Goal: Task Accomplishment & Management: Complete application form

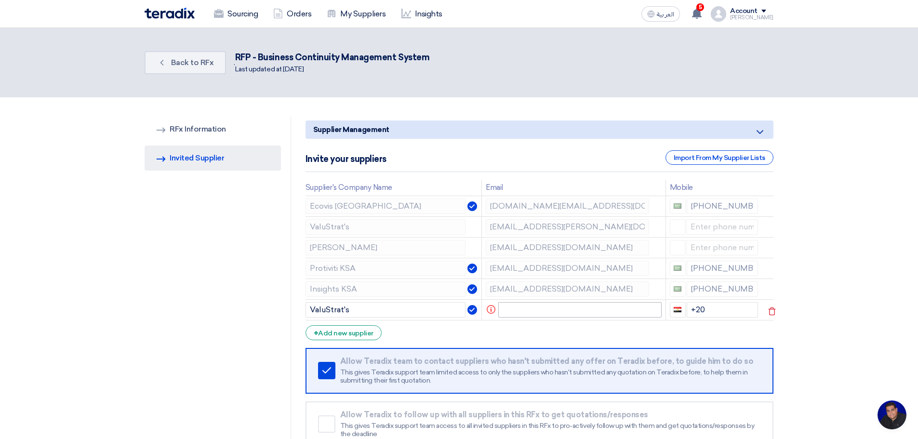
type input "ValuStrat's"
click at [530, 305] on input "text" at bounding box center [579, 309] width 163 height 15
paste input "[EMAIL_ADDRESS][DOMAIN_NAME]"
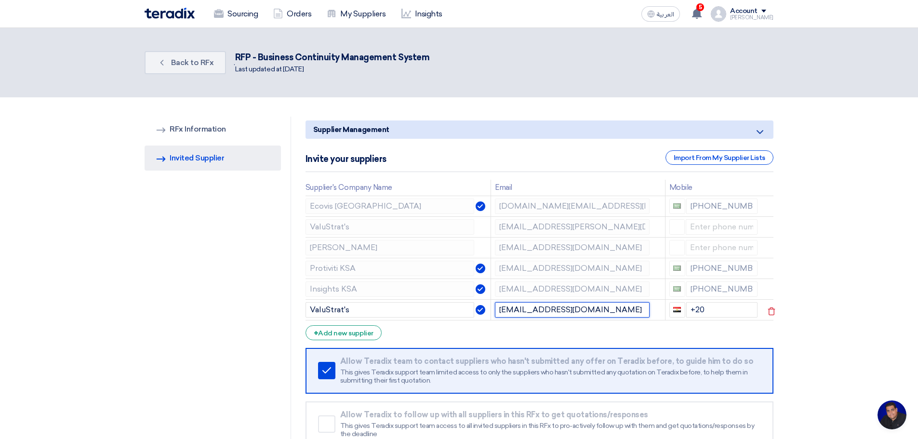
type input "[EMAIL_ADDRESS][DOMAIN_NAME]"
drag, startPoint x: 711, startPoint y: 306, endPoint x: 688, endPoint y: 310, distance: 23.4
click at [688, 310] on input "+20" at bounding box center [722, 309] width 72 height 15
click at [710, 311] on input "[PHONE_NUMBER](ex" at bounding box center [722, 309] width 72 height 15
type input "[PHONE_NUMBER]"
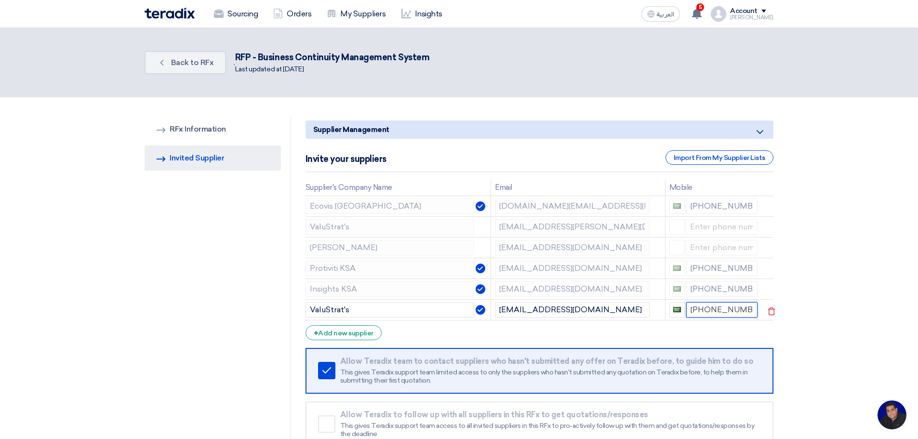
click at [744, 308] on input "[PHONE_NUMBER]" at bounding box center [722, 309] width 72 height 15
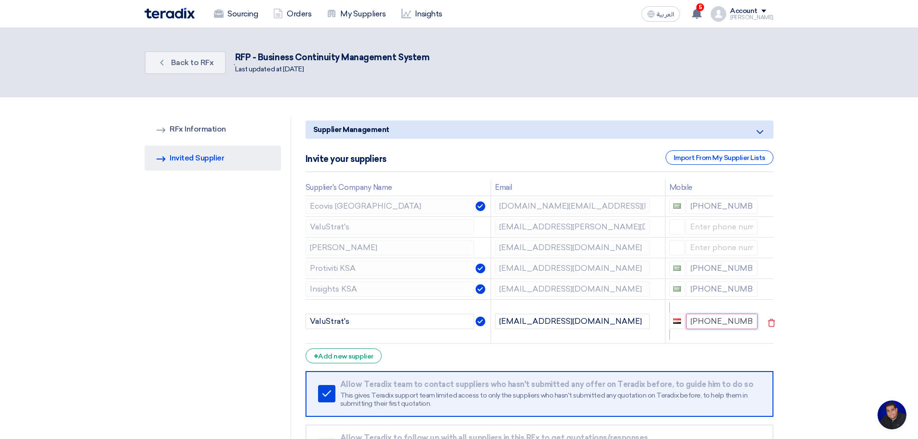
click at [741, 320] on input "[PHONE_NUMBER]" at bounding box center [722, 321] width 72 height 15
type input "[PHONE_NUMBER]"
click at [872, 297] on section "RFQ Information RFx Information Invited Suppliers Invited Supplier Supplier Man…" at bounding box center [459, 307] width 918 height 421
click at [770, 227] on icon at bounding box center [771, 228] width 16 height 16
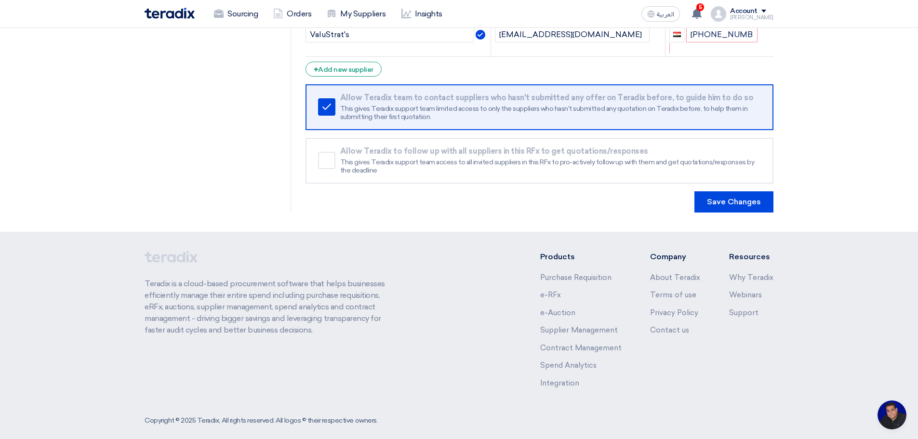
scroll to position [276, 0]
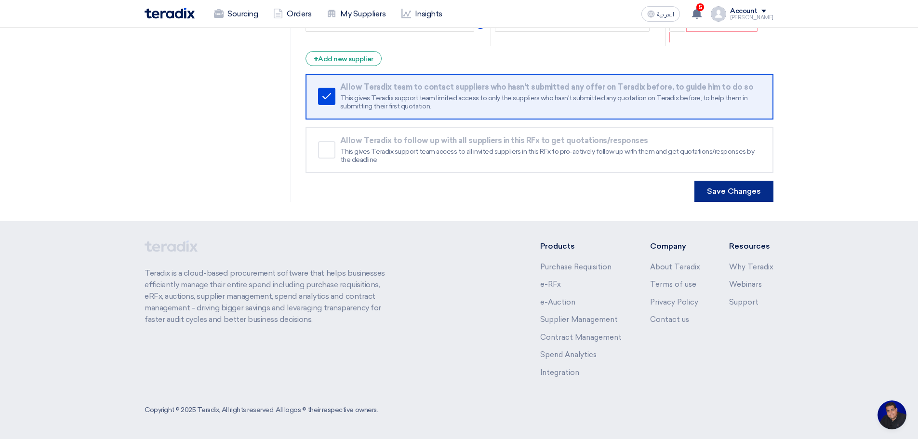
click at [729, 191] on button "Save Changes" at bounding box center [733, 191] width 79 height 21
click at [731, 190] on button "Save Changes" at bounding box center [733, 191] width 79 height 21
